Goal: Find specific page/section: Find specific page/section

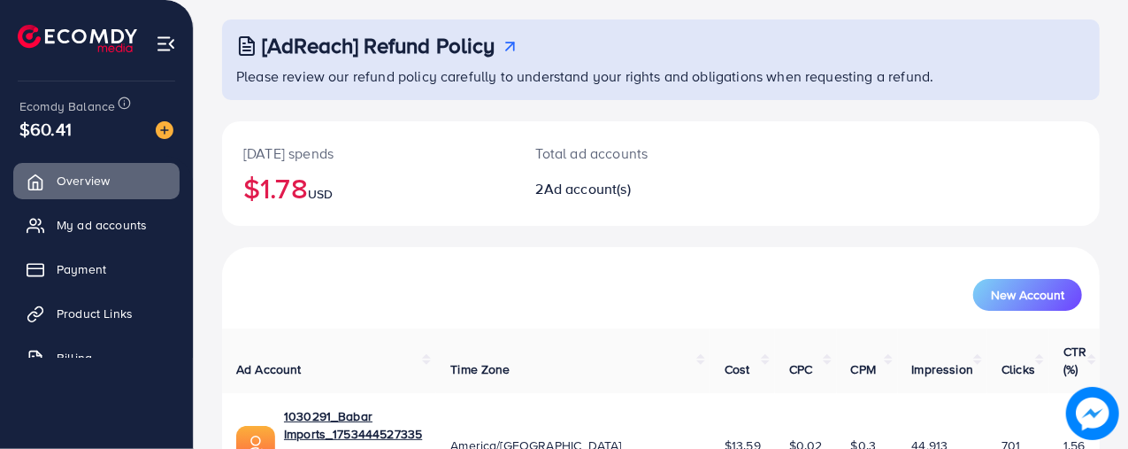
scroll to position [136, 0]
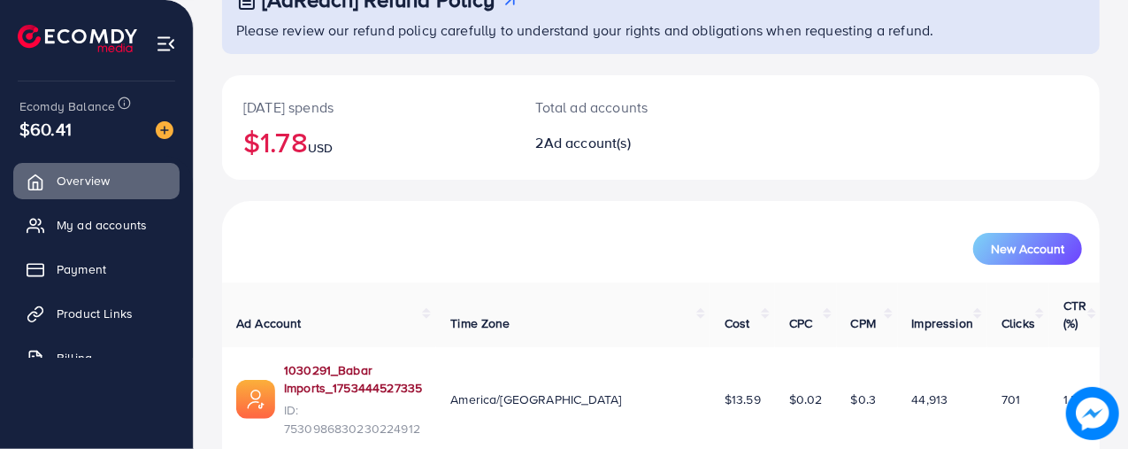
click at [339, 361] on link "1030291_Babar Imports_1753444527335" at bounding box center [353, 379] width 138 height 36
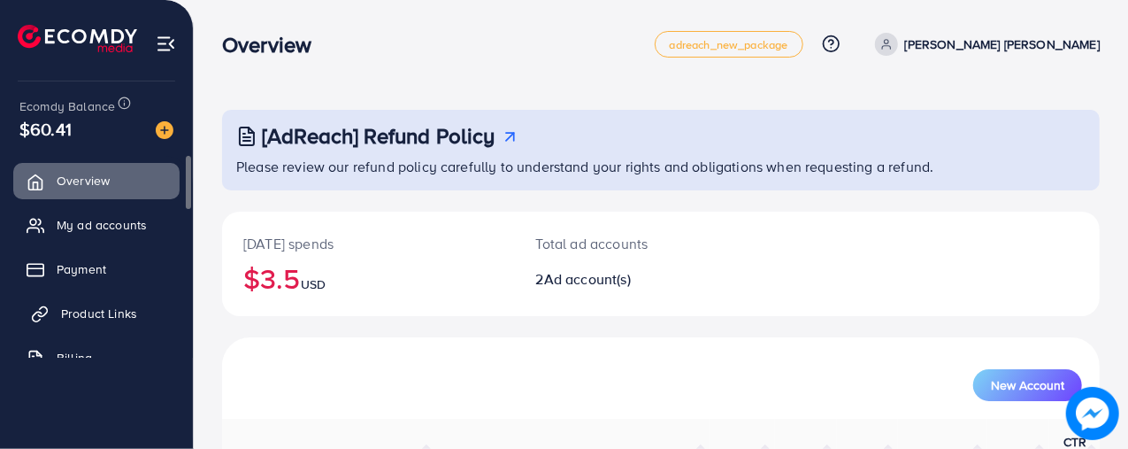
click at [131, 303] on link "Product Links" at bounding box center [96, 312] width 166 height 35
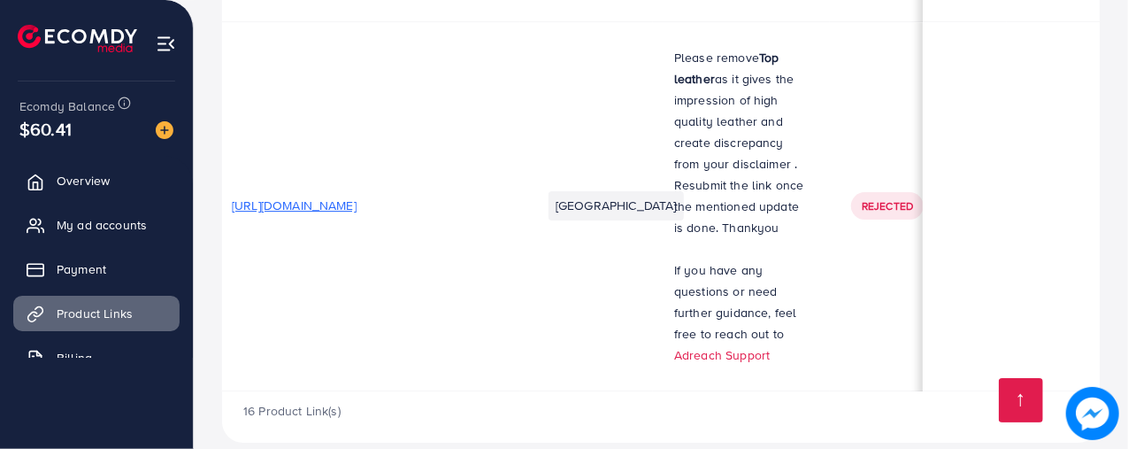
scroll to position [0, 11]
click at [357, 196] on span "[URL][DOMAIN_NAME]" at bounding box center [295, 205] width 125 height 18
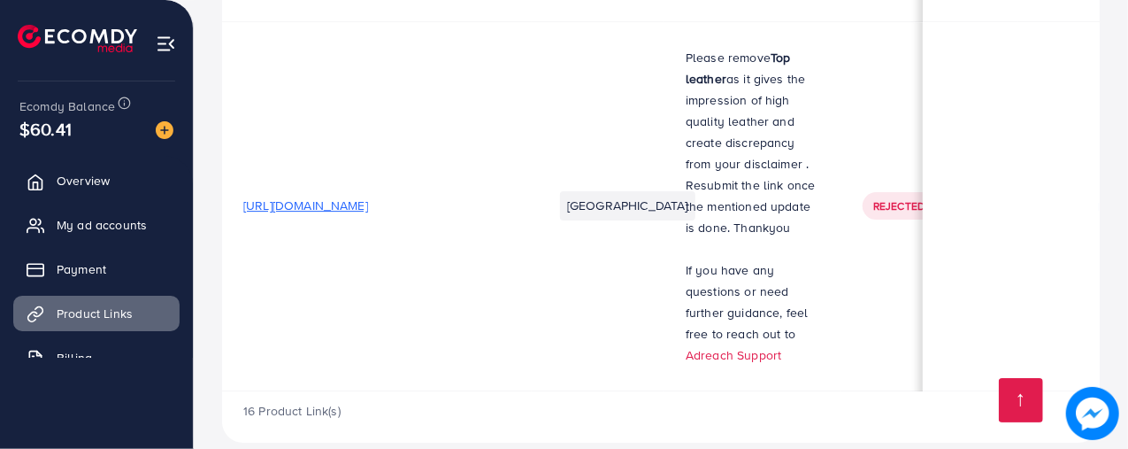
scroll to position [1, 0]
click at [368, 196] on span "[URL][DOMAIN_NAME]" at bounding box center [305, 205] width 125 height 18
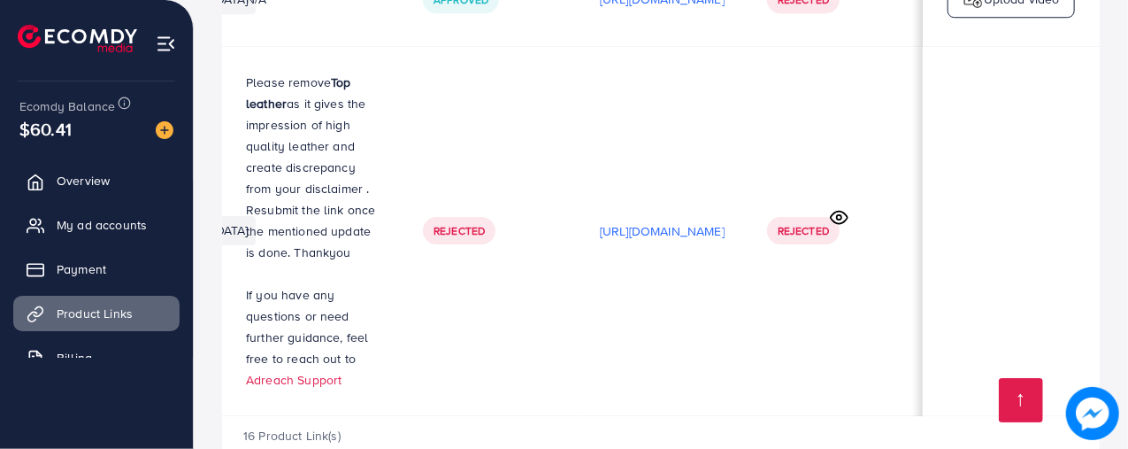
scroll to position [0, 523]
click at [840, 208] on icon at bounding box center [839, 217] width 19 height 19
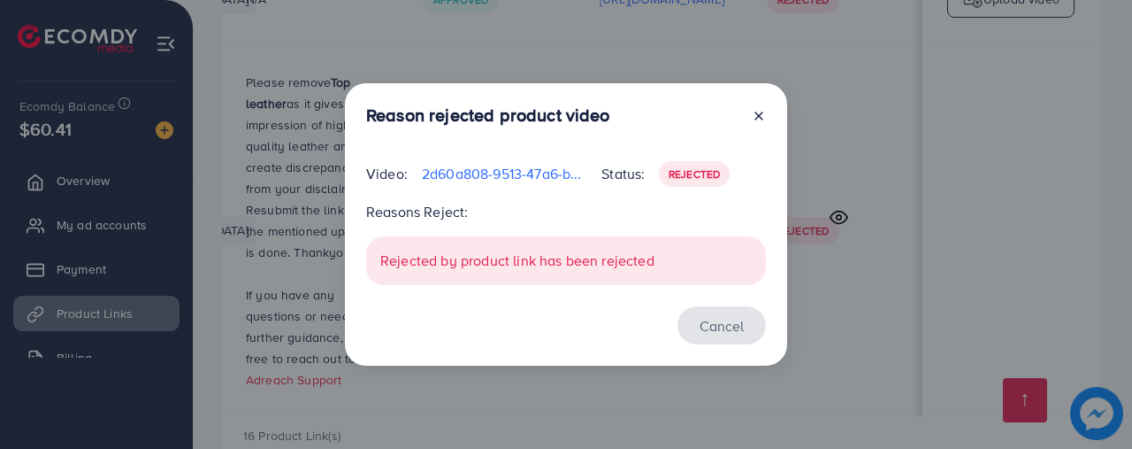
click at [724, 322] on button "Cancel" at bounding box center [722, 325] width 88 height 38
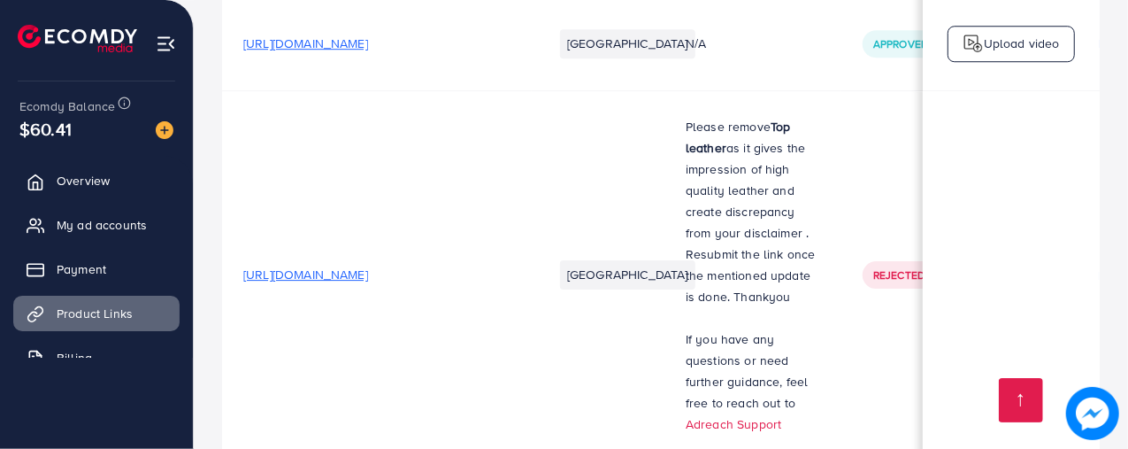
scroll to position [2713, 0]
click at [469, 232] on td "[URL][DOMAIN_NAME]" at bounding box center [377, 276] width 310 height 369
click at [368, 267] on span "[URL][DOMAIN_NAME]" at bounding box center [305, 276] width 125 height 18
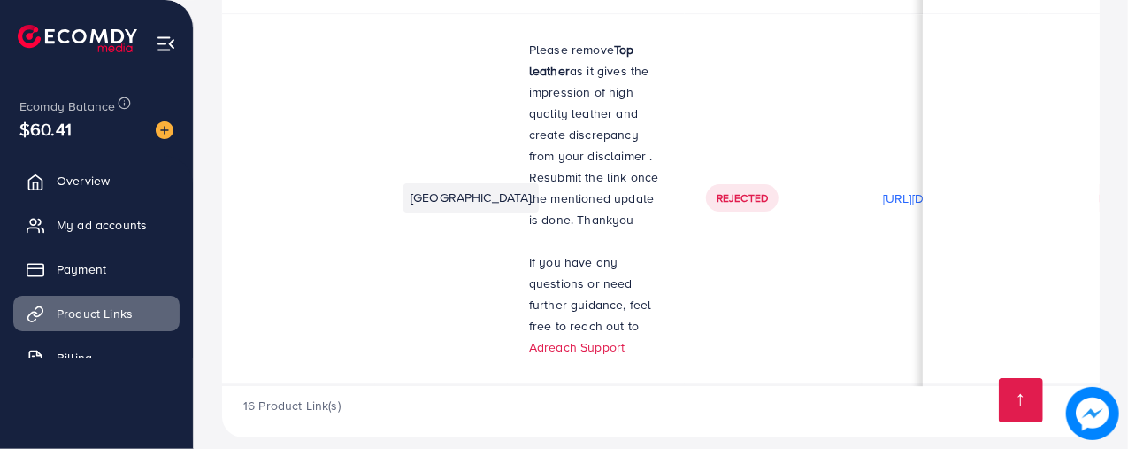
scroll to position [3, 0]
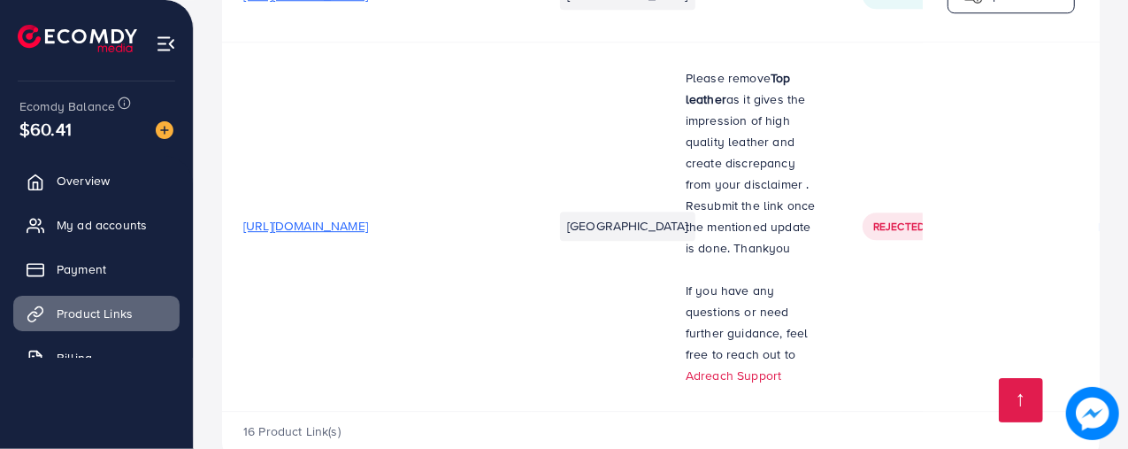
scroll to position [2789, 0]
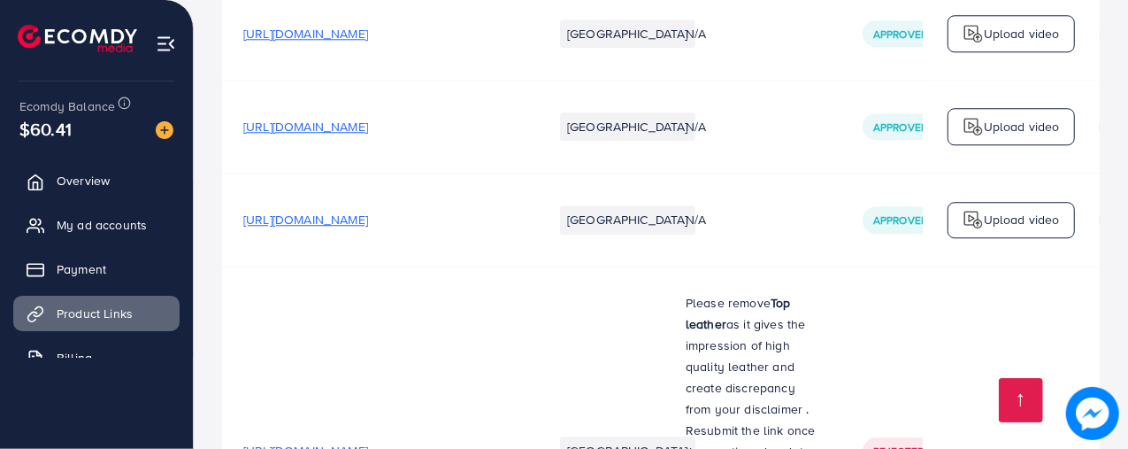
scroll to position [2789, 0]
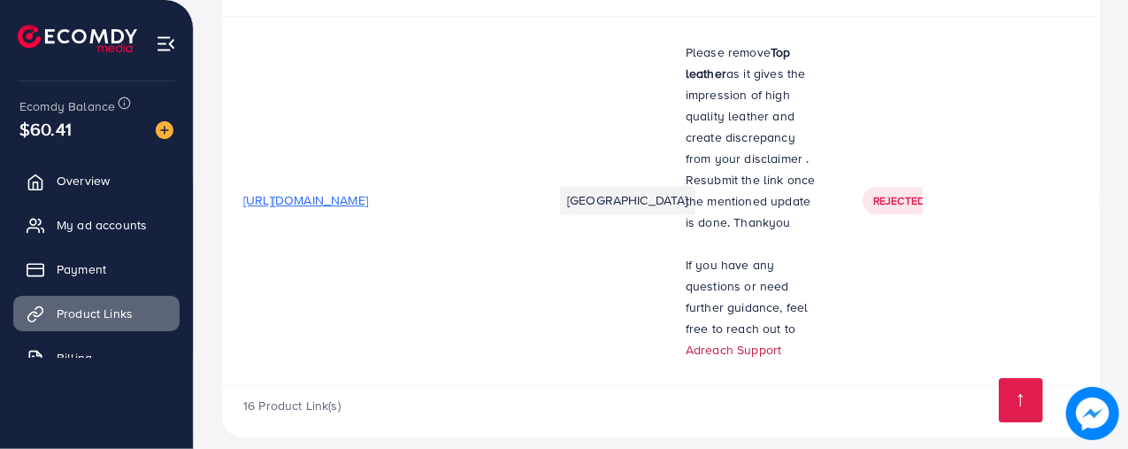
click at [768, 341] on link "Adreach Support" at bounding box center [734, 350] width 96 height 18
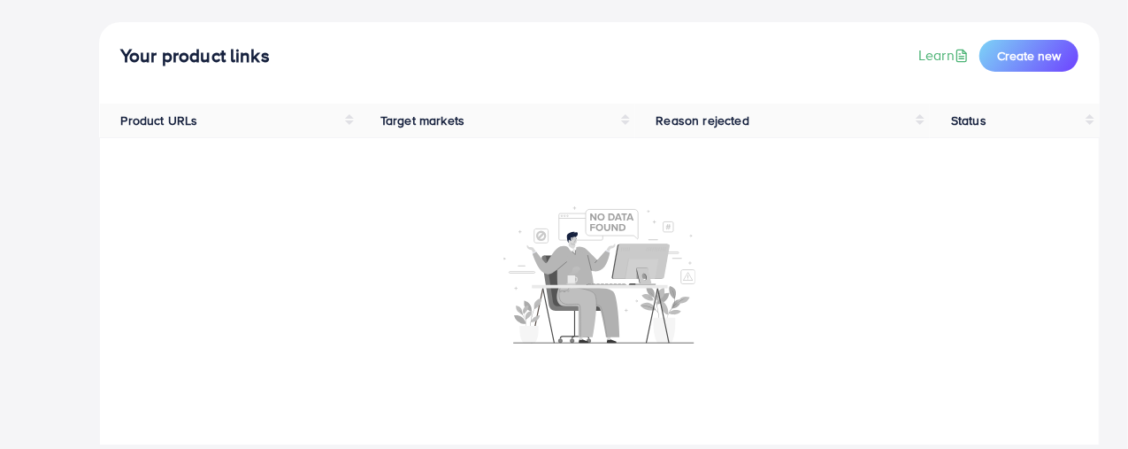
scroll to position [111, 0]
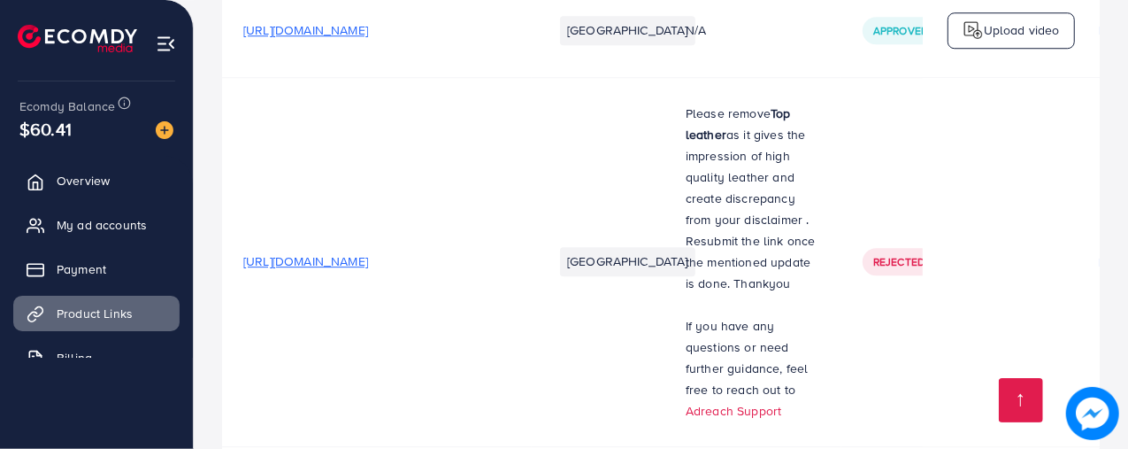
scroll to position [2789, 0]
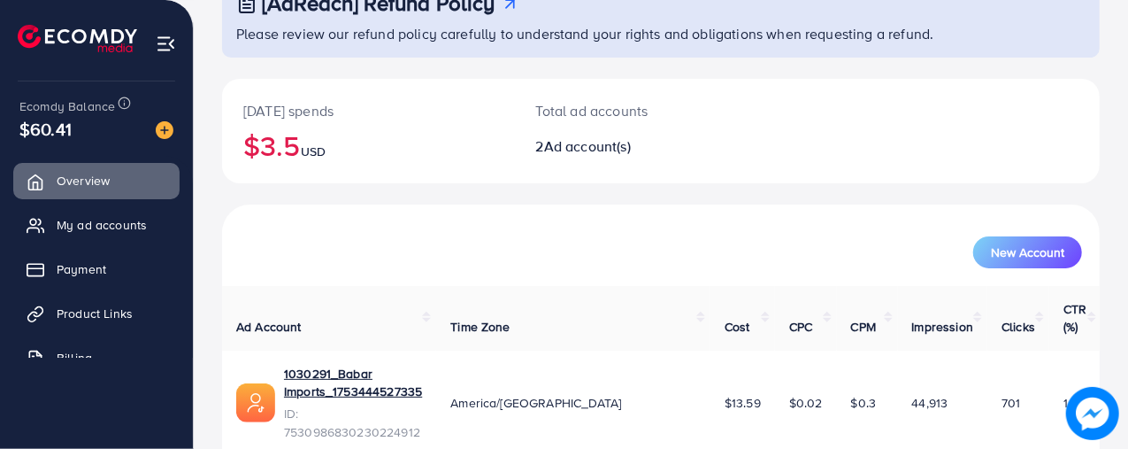
scroll to position [136, 0]
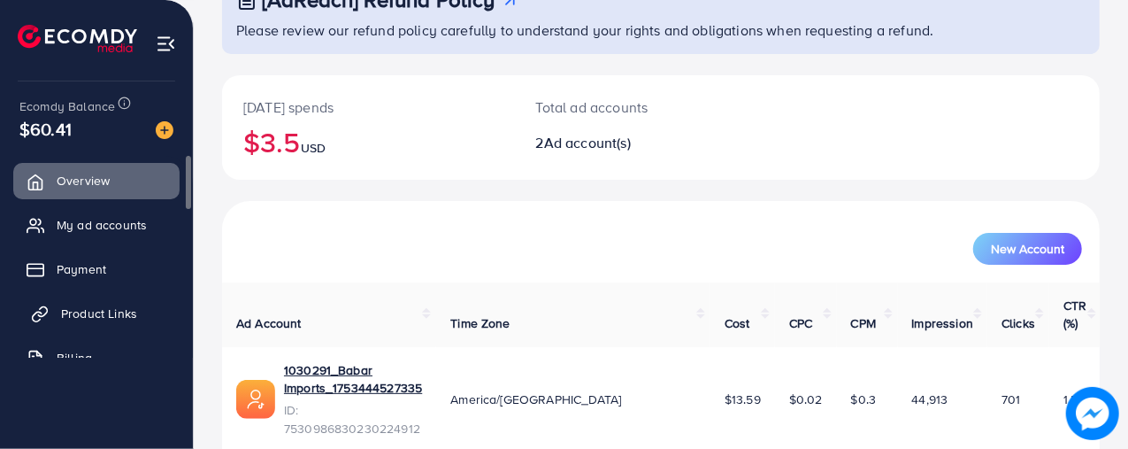
click at [81, 312] on span "Product Links" at bounding box center [99, 313] width 76 height 18
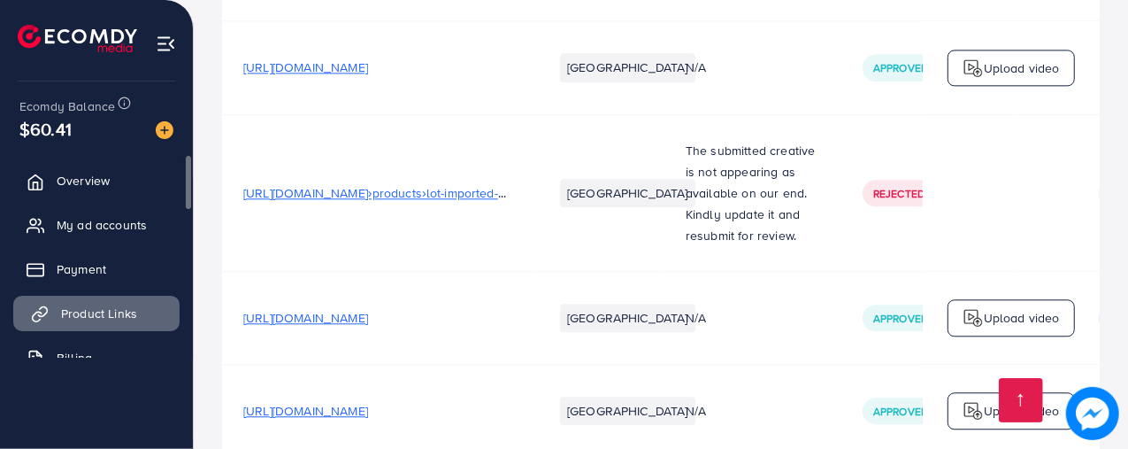
scroll to position [2789, 0]
